Goal: Task Accomplishment & Management: Manage account settings

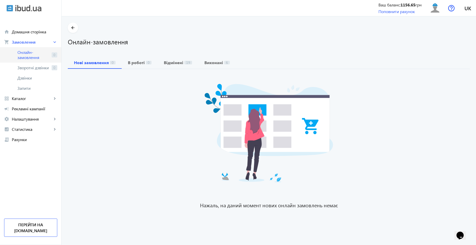
click at [32, 52] on span "Онлайн-замовлення" at bounding box center [33, 55] width 32 height 10
